Goal: Task Accomplishment & Management: Complete application form

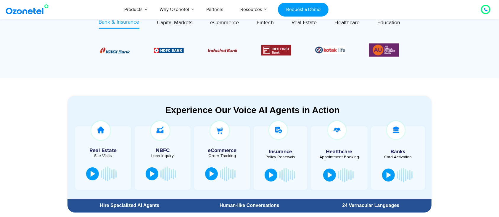
scroll to position [253, 0]
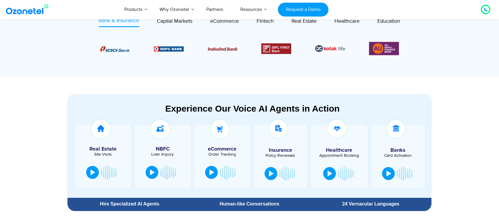
drag, startPoint x: 361, startPoint y: 1, endPoint x: 55, endPoint y: 95, distance: 320.2
click at [55, 95] on section "Experience Our Voice AI Agents in Action Real Estate Site Visits NBFC Loan Inqu…" at bounding box center [249, 145] width 499 height 137
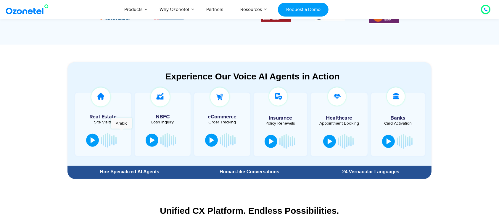
scroll to position [287, 0]
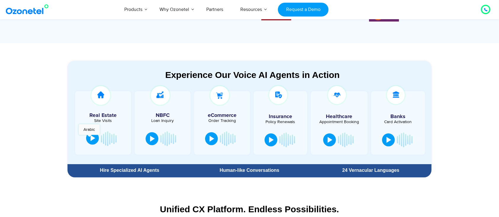
click at [89, 138] on button at bounding box center [92, 138] width 13 height 13
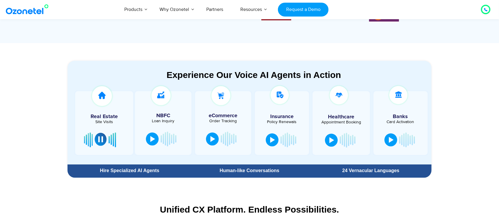
click at [99, 138] on div at bounding box center [100, 140] width 5 height 6
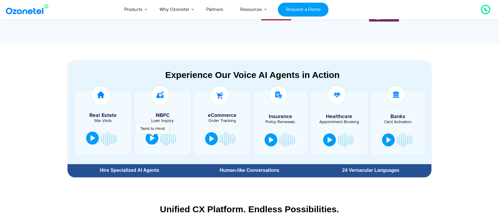
click at [152, 137] on div at bounding box center [152, 138] width 5 height 6
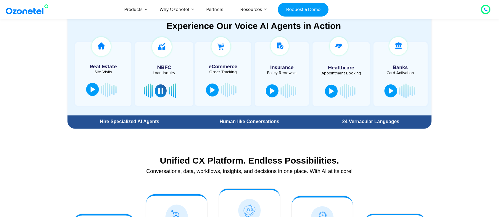
scroll to position [312, 0]
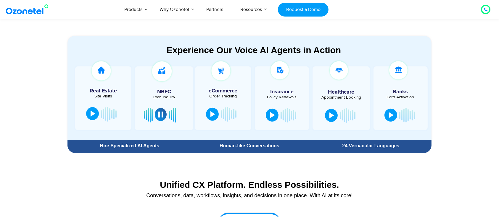
click at [159, 116] on div at bounding box center [160, 115] width 5 height 6
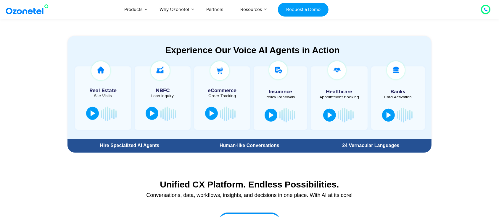
click at [212, 110] on button at bounding box center [211, 113] width 13 height 13
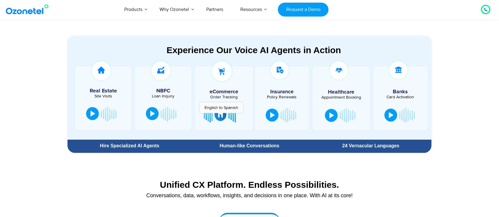
click at [221, 116] on div at bounding box center [220, 115] width 5 height 6
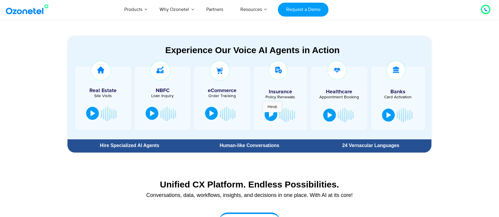
click at [272, 115] on div at bounding box center [271, 115] width 5 height 6
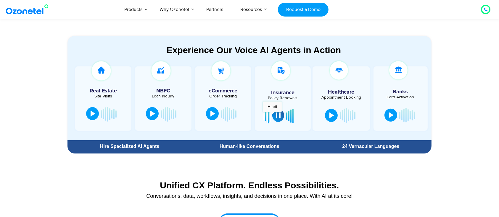
click at [272, 115] on button at bounding box center [278, 115] width 12 height 13
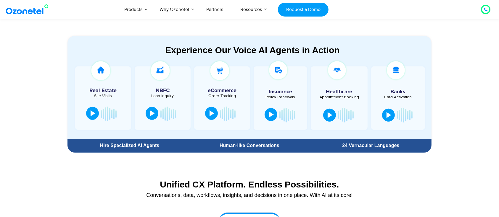
click at [323, 113] on div at bounding box center [339, 115] width 36 height 18
click at [325, 116] on button at bounding box center [329, 114] width 13 height 13
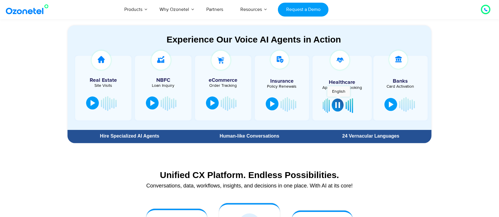
scroll to position [315, 0]
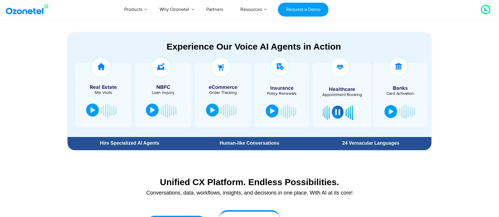
click at [338, 115] on button at bounding box center [338, 112] width 12 height 13
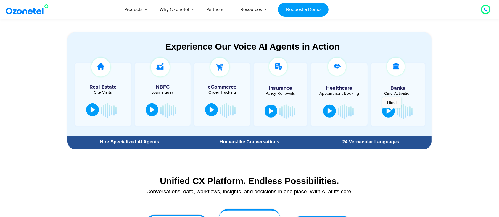
click at [374, 111] on button at bounding box center [388, 111] width 13 height 13
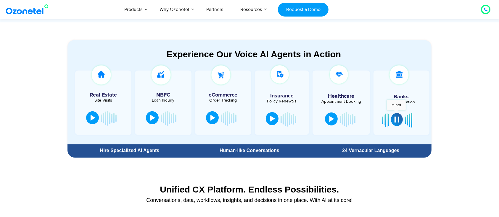
scroll to position [306, 0]
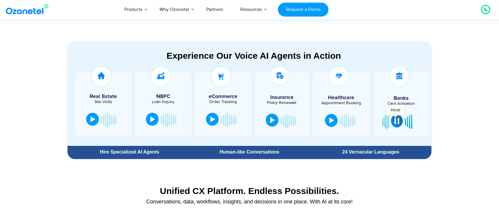
click at [374, 119] on div at bounding box center [396, 121] width 5 height 6
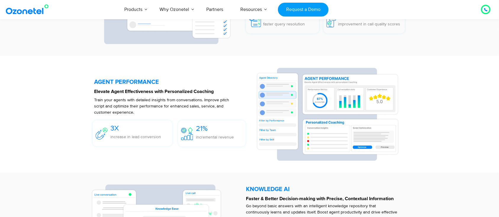
scroll to position [1112, 0]
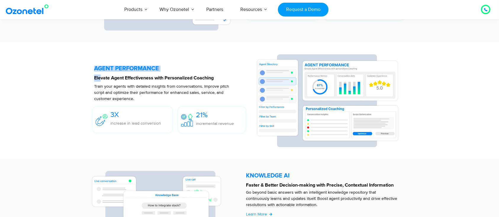
drag, startPoint x: 101, startPoint y: 75, endPoint x: 147, endPoint y: 75, distance: 46.7
click at [147, 75] on div "AGENT PERFORMANCE Elevate Agent Effectiveness with Personalized Coaching Train …" at bounding box center [172, 100] width 156 height 93
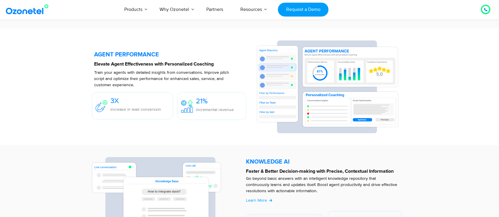
click at [161, 73] on p "Train your agents with detailed insights from conversations. Improve pitch scri…" at bounding box center [161, 79] width 135 height 19
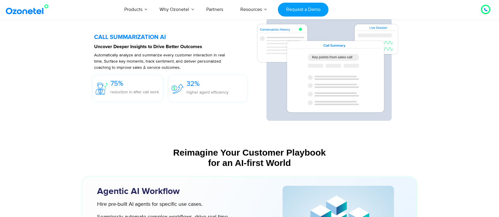
scroll to position [1379, 0]
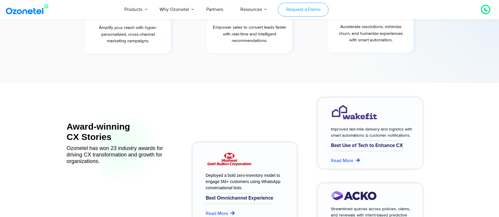
click at [314, 11] on link "Request a Demo" at bounding box center [303, 10] width 51 height 14
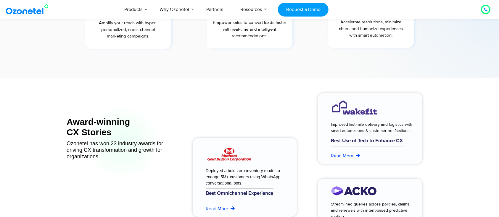
scroll to position [2297, 0]
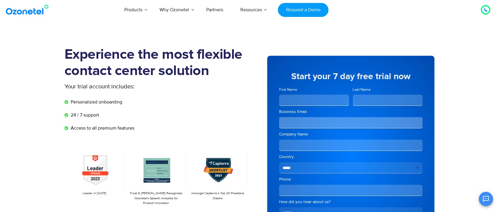
click at [298, 99] on input "First Name" at bounding box center [314, 99] width 70 height 11
type input "******"
click at [371, 96] on input "Last Name" at bounding box center [388, 99] width 70 height 11
type input "*"
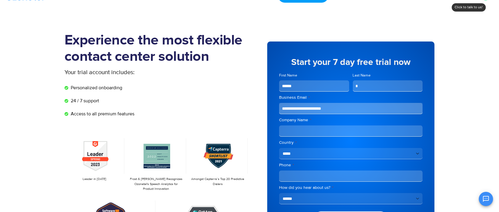
scroll to position [17, 0]
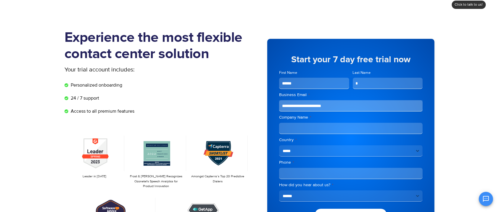
type input "**********"
click at [316, 120] on div "Company Name *" at bounding box center [350, 124] width 143 height 20
click at [317, 122] on div "Company Name *" at bounding box center [350, 124] width 143 height 20
click at [324, 128] on input "Company Name *" at bounding box center [350, 127] width 143 height 11
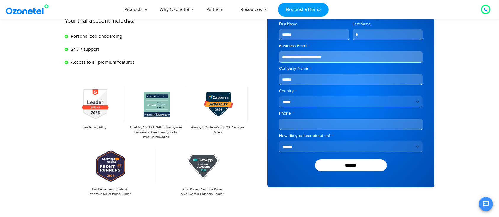
scroll to position [66, 0]
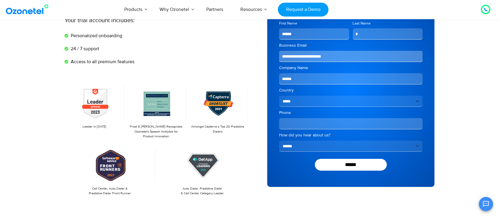
type input "******"
click at [317, 99] on select "**********" at bounding box center [350, 101] width 143 height 11
click at [251, 108] on div "**********" at bounding box center [341, 88] width 185 height 216
click at [321, 126] on input "Phone *" at bounding box center [350, 123] width 143 height 11
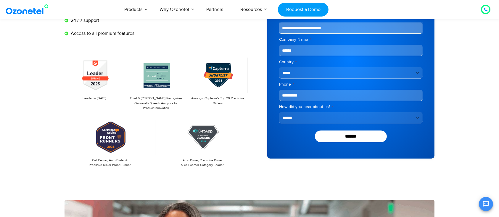
scroll to position [95, 0]
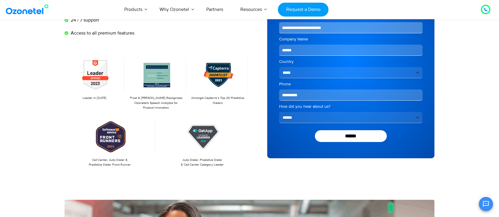
type input "**********"
drag, startPoint x: 328, startPoint y: 118, endPoint x: 336, endPoint y: 117, distance: 8.0
click at [328, 118] on select "**********" at bounding box center [350, 117] width 143 height 11
select select "**********"
click at [279, 112] on select "**********" at bounding box center [350, 117] width 143 height 11
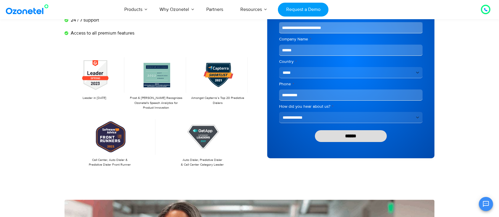
click at [342, 132] on input "******" at bounding box center [351, 136] width 72 height 12
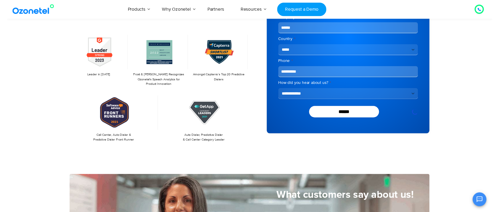
scroll to position [0, 0]
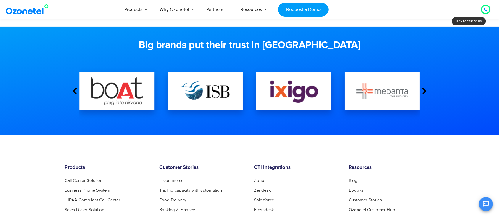
scroll to position [178, 0]
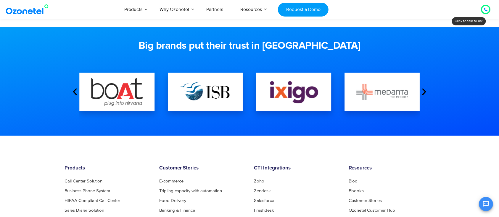
click at [427, 93] on icon "Next slide" at bounding box center [423, 92] width 9 height 9
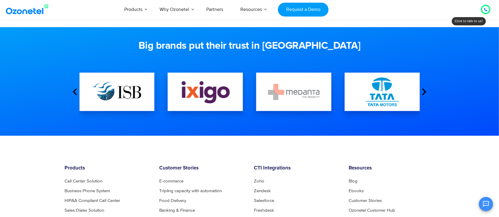
click at [427, 93] on icon "Next slide" at bounding box center [423, 92] width 9 height 9
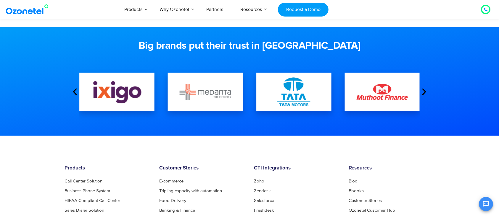
click at [427, 93] on icon "Next slide" at bounding box center [423, 92] width 9 height 9
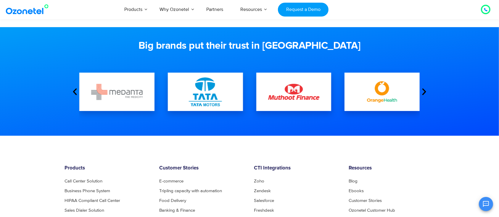
click at [427, 93] on icon "Next slide" at bounding box center [423, 92] width 9 height 9
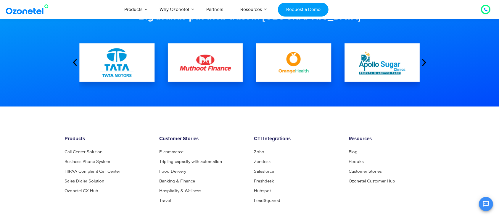
scroll to position [205, 0]
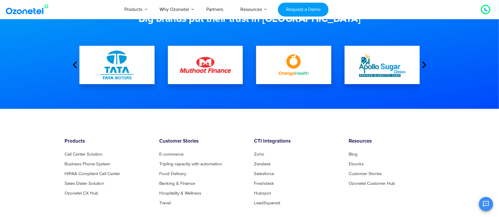
click at [425, 61] on icon "Next slide" at bounding box center [423, 65] width 9 height 9
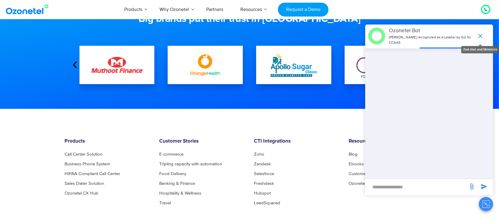
click at [482, 35] on icon "end chat or minimize" at bounding box center [480, 36] width 7 height 7
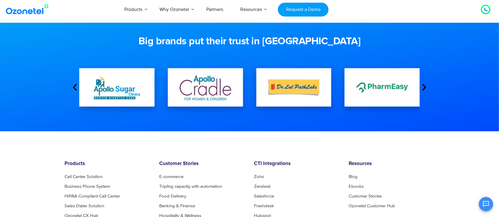
scroll to position [182, 0]
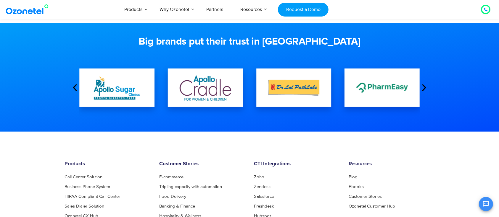
click at [427, 85] on icon "Next slide" at bounding box center [423, 87] width 9 height 9
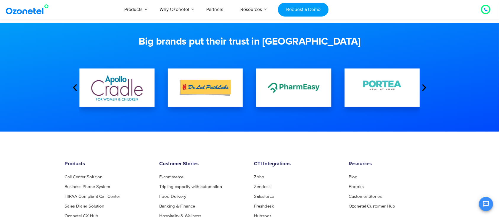
click at [426, 86] on icon "Next slide" at bounding box center [423, 87] width 9 height 9
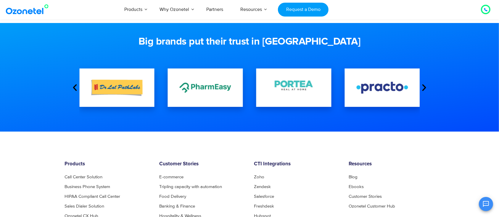
click at [426, 86] on icon "Next slide" at bounding box center [423, 87] width 9 height 9
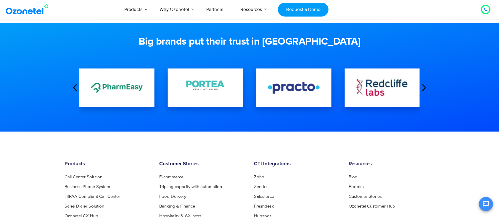
click at [426, 86] on icon "Next slide" at bounding box center [423, 87] width 9 height 9
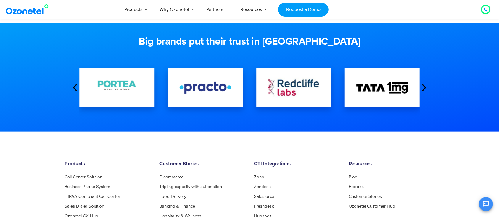
click at [426, 86] on icon "Next slide" at bounding box center [423, 87] width 9 height 9
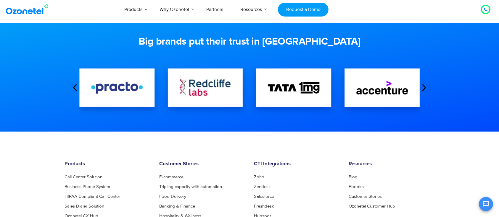
click at [426, 86] on icon "Next slide" at bounding box center [423, 87] width 9 height 9
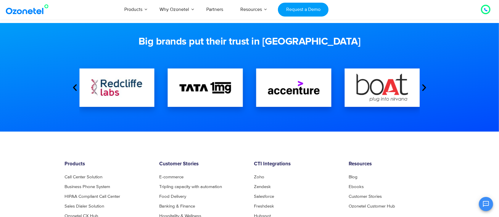
click at [426, 86] on icon "Next slide" at bounding box center [423, 87] width 9 height 9
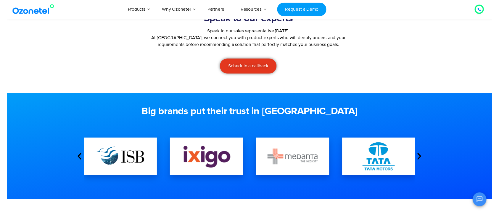
scroll to position [0, 0]
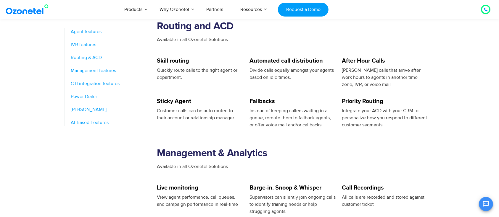
scroll to position [477, 0]
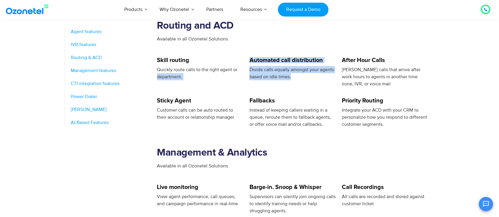
drag, startPoint x: 298, startPoint y: 76, endPoint x: 244, endPoint y: 69, distance: 54.3
click at [244, 69] on div "Skill routing Quickly route calls to the right agent or department. Automated c…" at bounding box center [295, 77] width 277 height 41
click at [288, 77] on span "Divide calls equally amongst your agents based on idle times." at bounding box center [291, 73] width 84 height 13
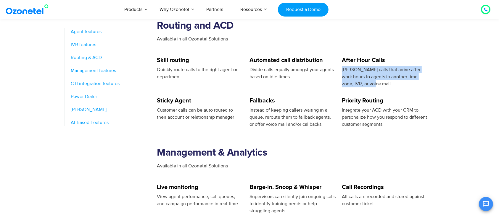
drag, startPoint x: 343, startPoint y: 71, endPoint x: 361, endPoint y: 81, distance: 20.4
click at [361, 81] on div "Divert calls that arrive after work hours to agents in another time zone, IVR, …" at bounding box center [385, 76] width 86 height 21
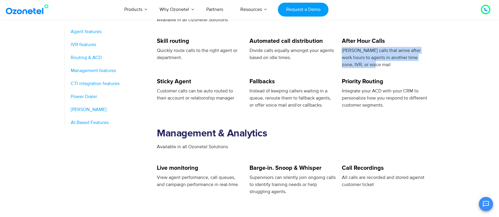
scroll to position [497, 0]
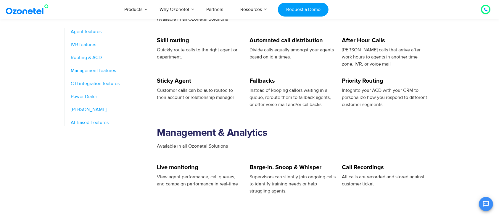
click at [317, 77] on div "Automated call distribution Divide calls equally amongst your agents based on i…" at bounding box center [295, 58] width 92 height 41
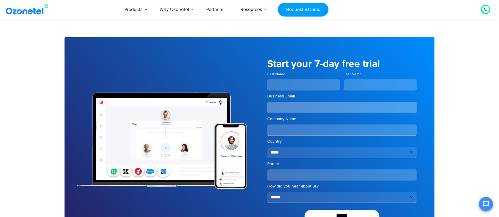
scroll to position [1082, 0]
